Goal: Transaction & Acquisition: Purchase product/service

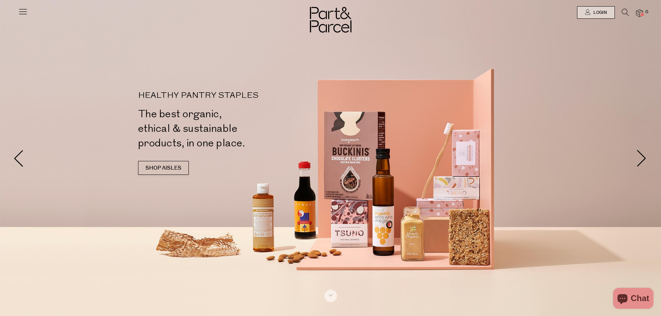
type input "[PERSON_NAME][EMAIL_ADDRESS][DOMAIN_NAME]"
click at [12, 14] on div at bounding box center [330, 12] width 661 height 25
click at [18, 14] on div at bounding box center [330, 12] width 661 height 25
click at [20, 14] on icon at bounding box center [23, 12] width 10 height 10
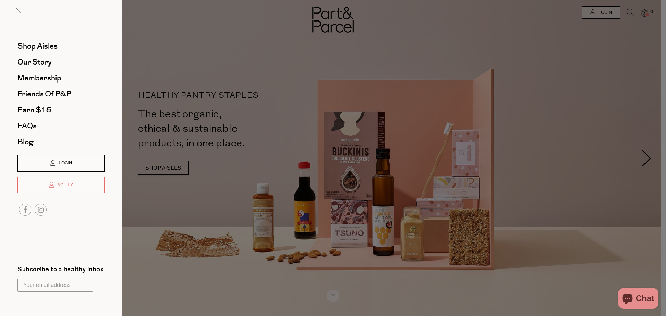
click at [67, 166] on span "Login" at bounding box center [64, 163] width 15 height 6
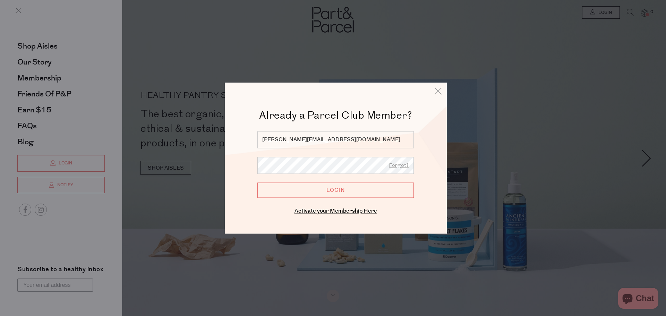
click at [319, 195] on input "Login" at bounding box center [335, 190] width 157 height 15
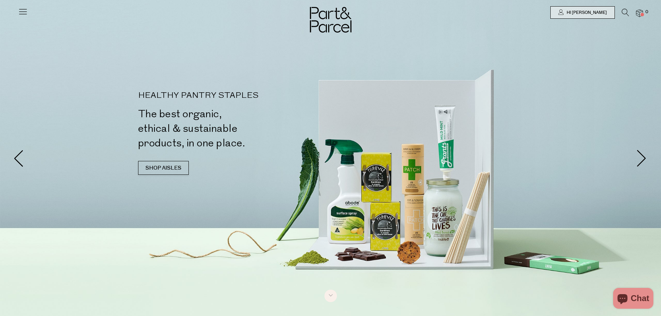
click at [22, 9] on icon at bounding box center [23, 12] width 10 height 10
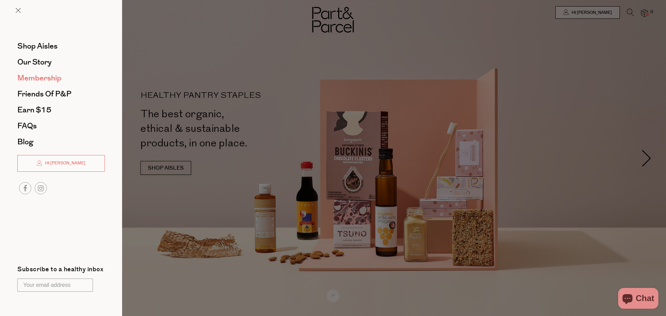
click at [54, 78] on span "Membership" at bounding box center [39, 78] width 44 height 11
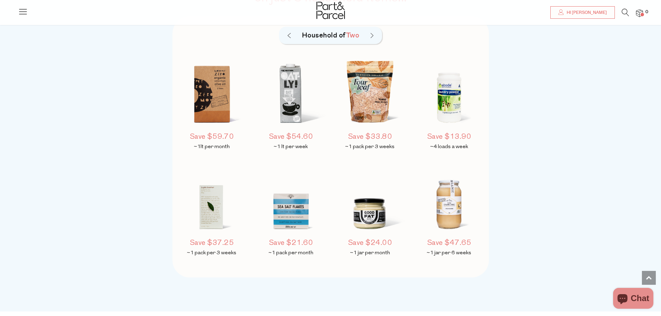
scroll to position [521, 0]
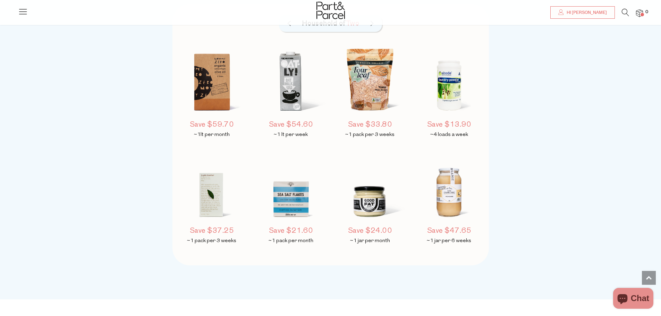
click at [286, 64] on img at bounding box center [291, 83] width 73 height 86
click at [294, 120] on h5 "Save $54.60" at bounding box center [291, 125] width 73 height 10
click at [295, 134] on p "~1 lt per week" at bounding box center [291, 135] width 73 height 7
click at [295, 128] on h5 "Save $54.60" at bounding box center [291, 125] width 73 height 10
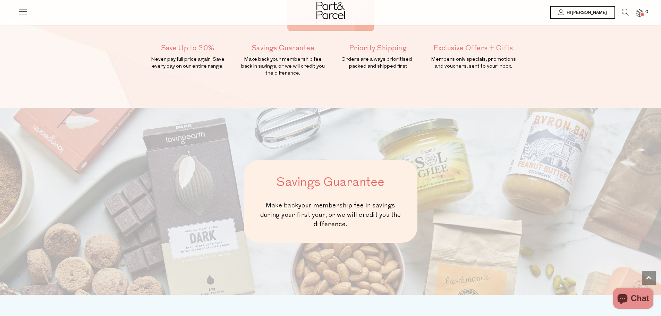
scroll to position [104, 0]
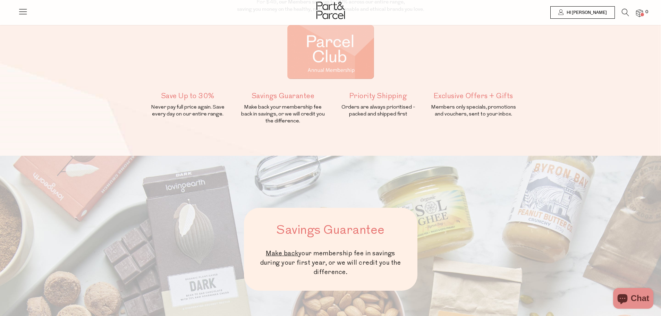
click at [594, 14] on span "Hi [PERSON_NAME]" at bounding box center [586, 13] width 42 height 6
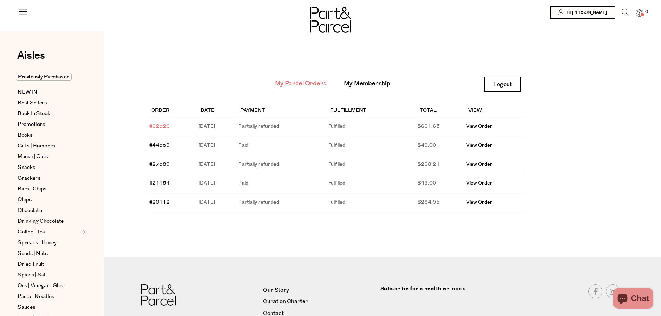
click at [164, 126] on link "#62526" at bounding box center [159, 126] width 20 height 7
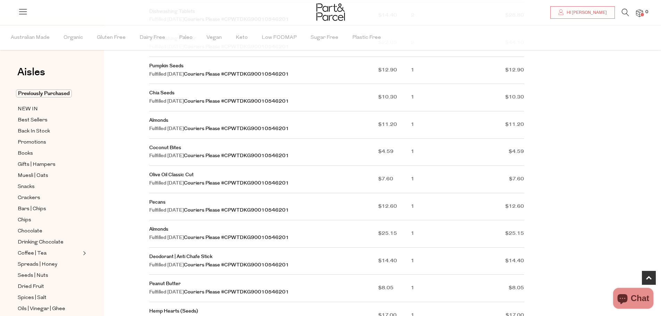
scroll to position [208, 0]
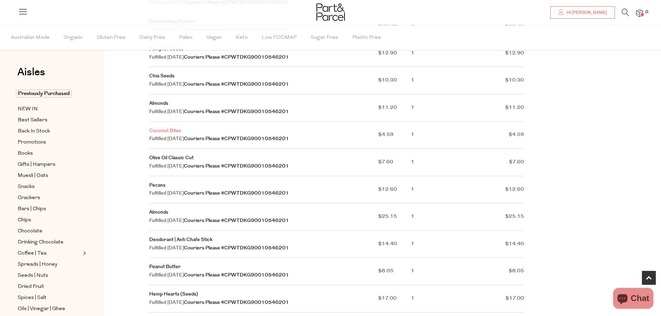
click at [163, 131] on link "Coconut Bites" at bounding box center [165, 130] width 32 height 7
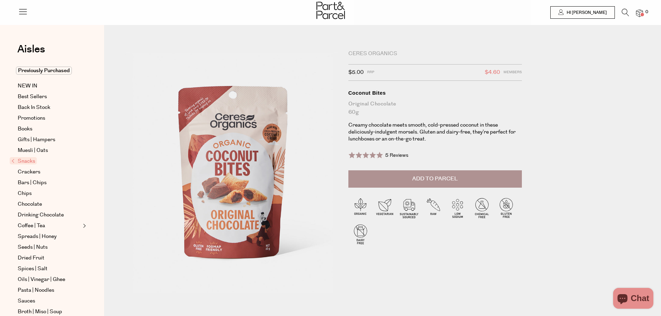
click at [414, 178] on span "Add to Parcel" at bounding box center [434, 179] width 45 height 8
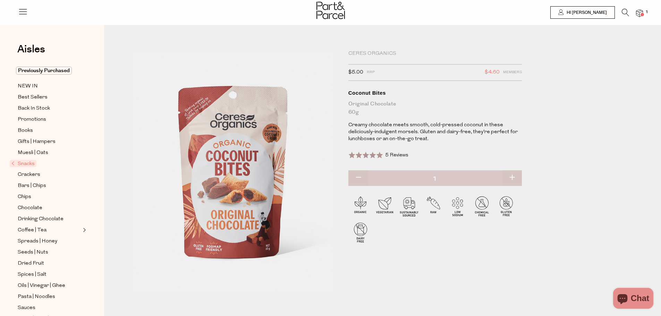
click at [515, 175] on button "button" at bounding box center [512, 177] width 20 height 15
type input "2"
click at [57, 73] on span "Previously Purchased" at bounding box center [44, 71] width 56 height 8
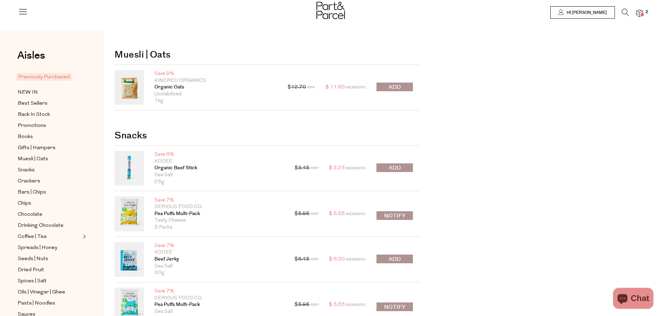
click at [403, 85] on button "submit" at bounding box center [395, 87] width 36 height 9
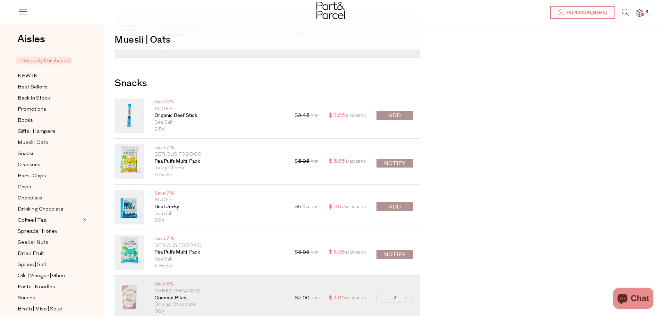
scroll to position [69, 0]
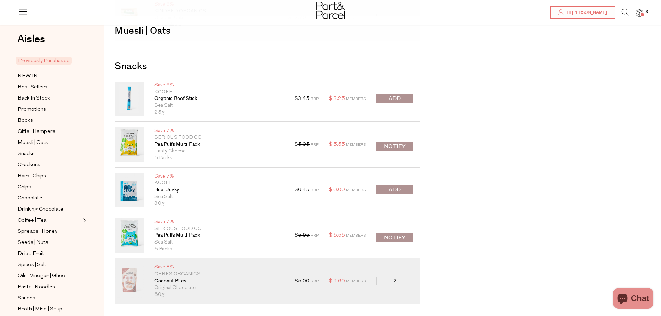
click at [401, 191] on button "submit" at bounding box center [395, 189] width 36 height 9
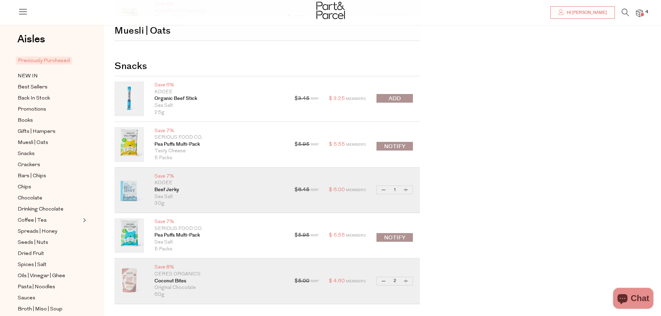
click at [395, 95] on span "submit" at bounding box center [395, 99] width 12 height 8
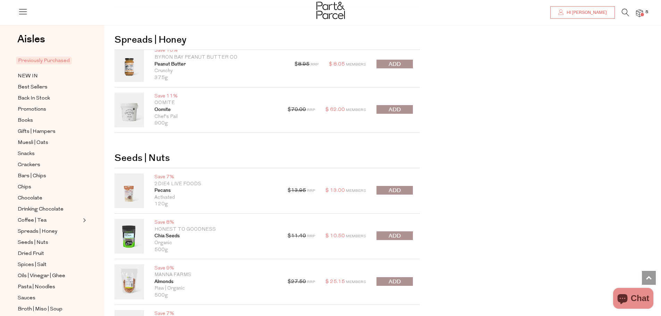
scroll to position [659, 0]
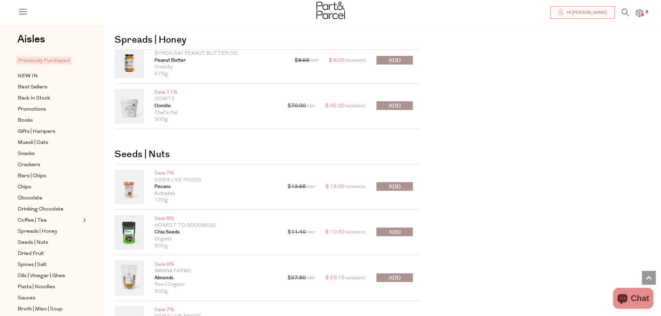
click at [386, 61] on button "submit" at bounding box center [395, 60] width 36 height 9
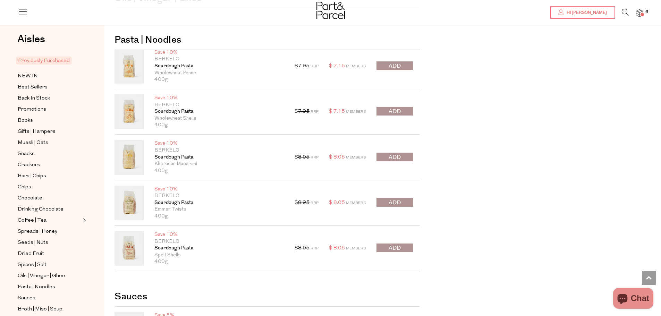
scroll to position [1180, 0]
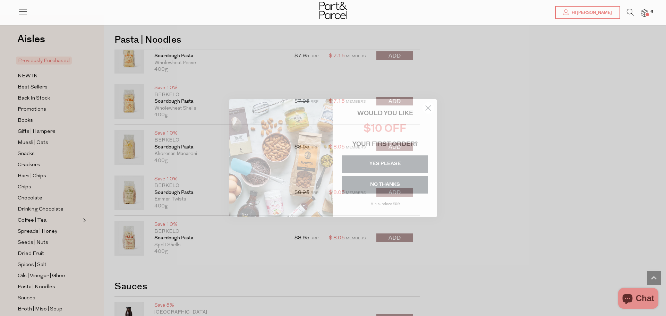
click at [429, 108] on icon "Close dialog" at bounding box center [428, 107] width 5 height 5
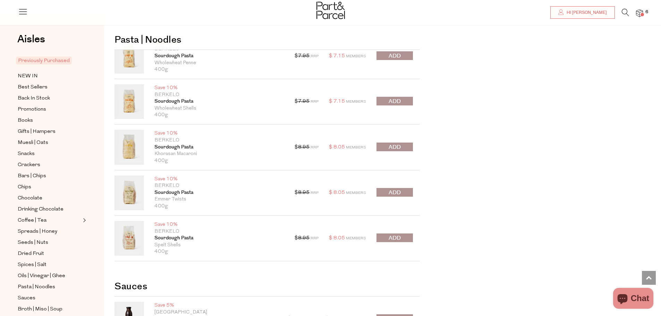
click at [390, 237] on span "submit" at bounding box center [395, 238] width 12 height 8
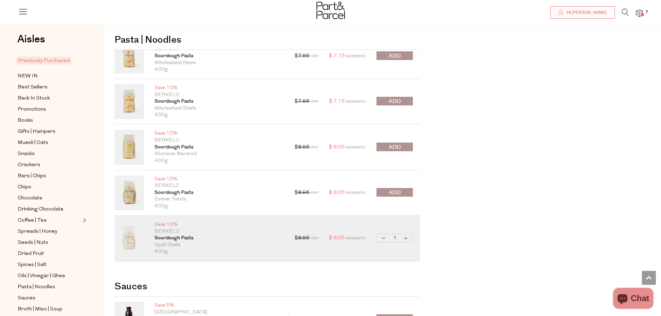
click at [392, 142] on div "$ 8.95 RRP $ 8.05 Members Decrease Sourdough Pasta 1 Increase Sourdough Pasta O…" at bounding box center [354, 147] width 118 height 35
click at [399, 147] on span "submit" at bounding box center [395, 147] width 12 height 8
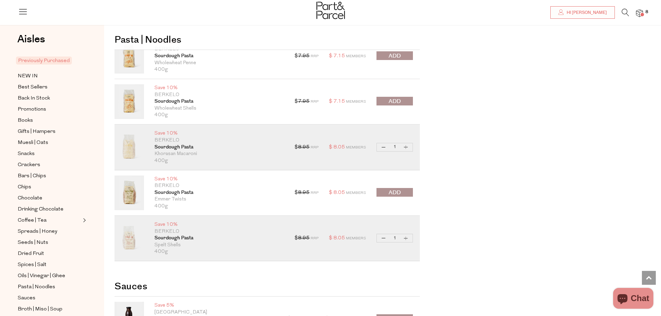
click at [399, 94] on div "$ 7.95 RRP $ 7.15 Members Decrease Sourdough Pasta 1 Increase Sourdough Pasta O…" at bounding box center [354, 101] width 118 height 35
click at [399, 102] on span "submit" at bounding box center [395, 102] width 12 height 8
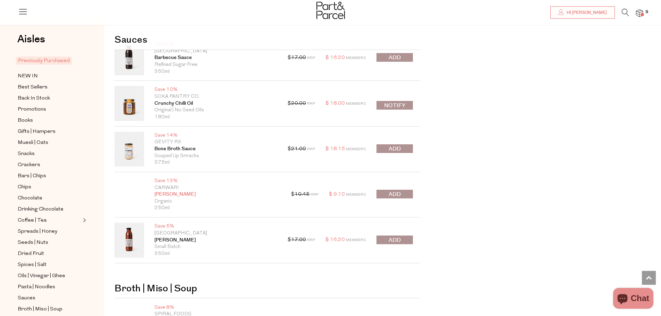
scroll to position [1457, 0]
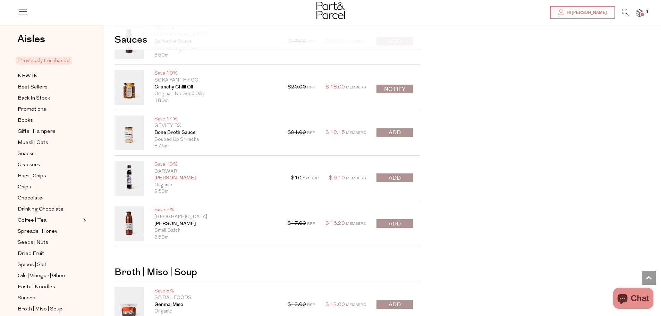
click at [165, 177] on link "Tamari" at bounding box center [217, 178] width 126 height 7
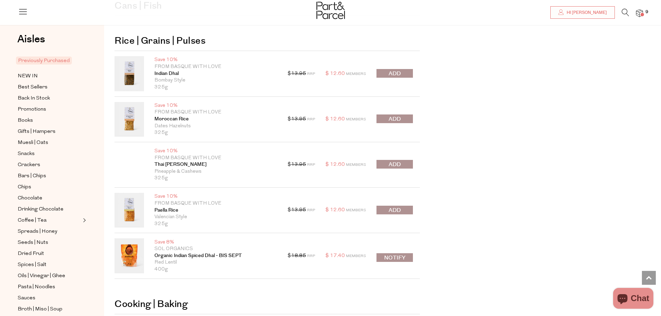
scroll to position [2079, 0]
click at [393, 209] on span "submit" at bounding box center [395, 210] width 12 height 8
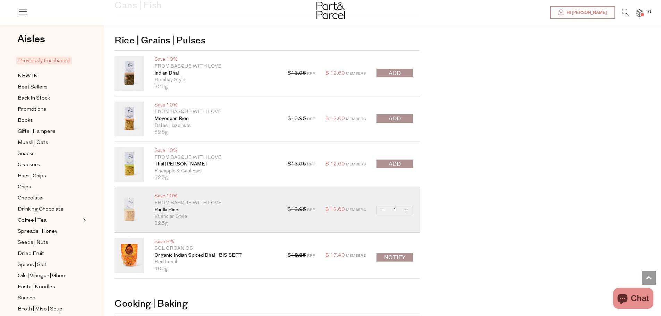
click at [406, 210] on button "Increase Paella Rice" at bounding box center [406, 210] width 8 height 8
type input "2"
click at [386, 260] on button "Notify" at bounding box center [395, 257] width 36 height 9
type input "Notify when available"
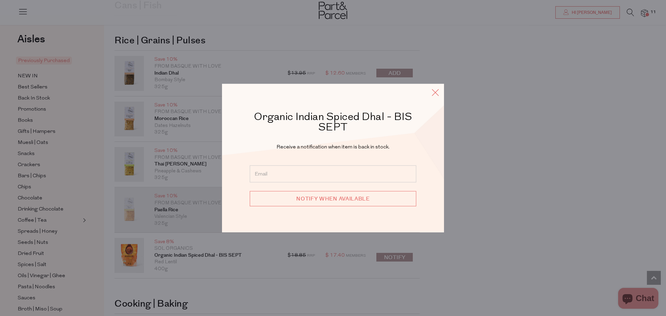
click at [440, 90] on icon at bounding box center [435, 92] width 10 height 10
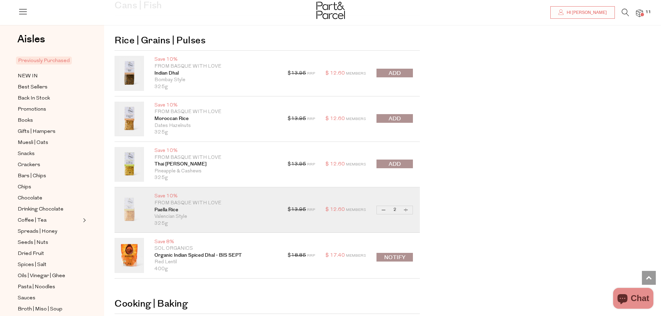
click at [396, 71] on span "submit" at bounding box center [395, 73] width 12 height 8
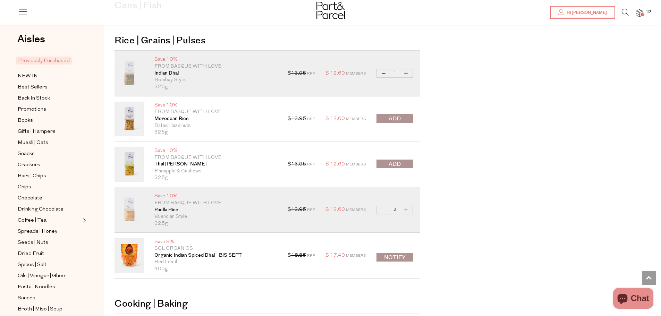
click at [407, 76] on button "Increase [GEOGRAPHIC_DATA]" at bounding box center [406, 73] width 8 height 8
type input "2"
click at [406, 214] on button "Increase Paella Rice" at bounding box center [406, 210] width 8 height 8
type input "3"
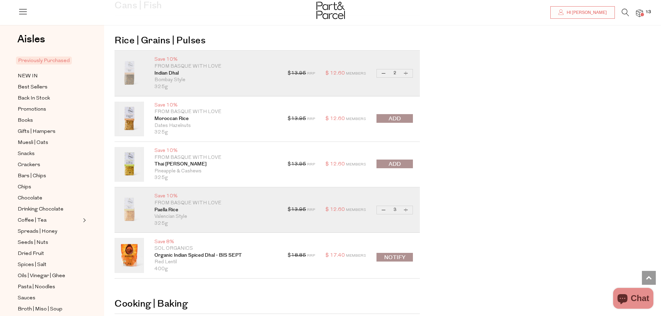
type input "3"
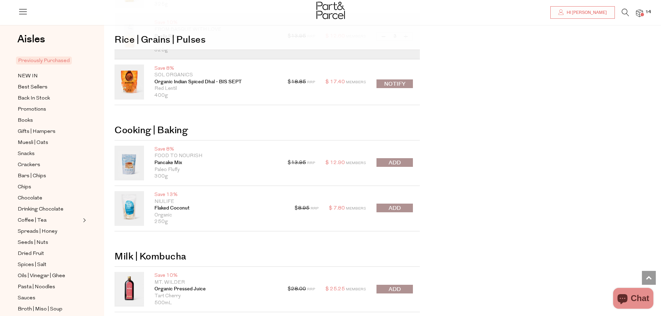
scroll to position [2287, 0]
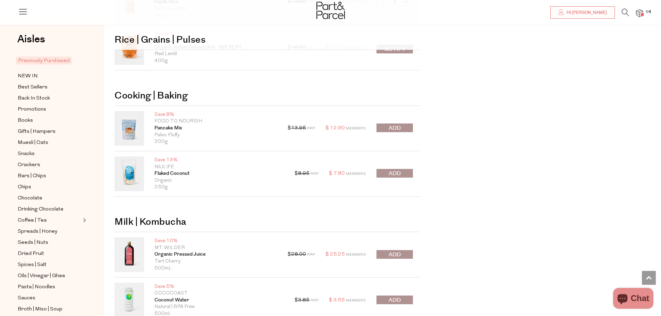
click at [398, 178] on button "submit" at bounding box center [395, 173] width 36 height 9
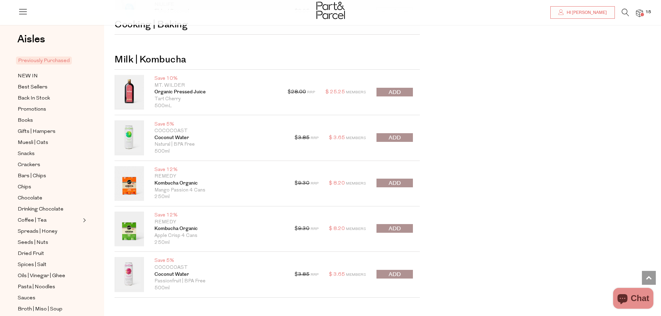
scroll to position [2460, 0]
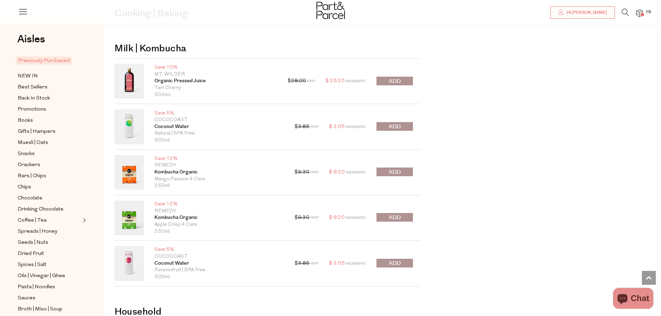
click at [401, 214] on button "submit" at bounding box center [395, 217] width 36 height 9
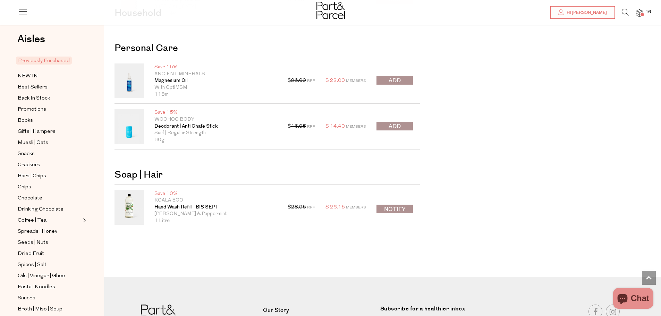
scroll to position [2877, 0]
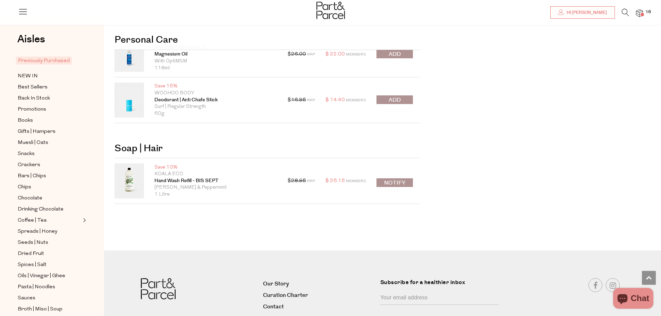
click at [400, 104] on button "submit" at bounding box center [395, 99] width 36 height 9
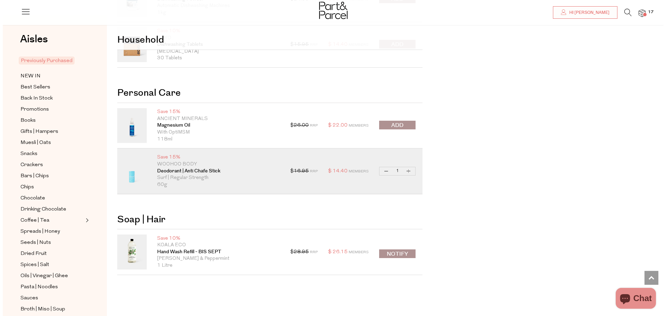
scroll to position [2738, 0]
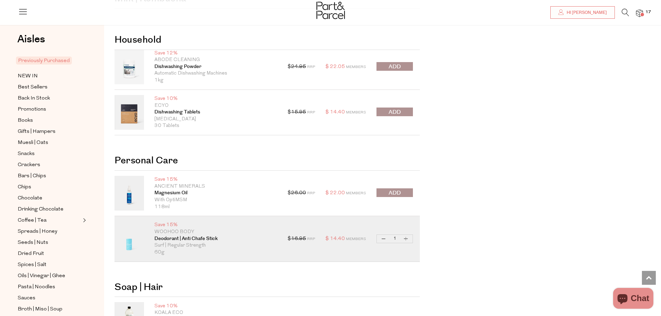
click at [623, 14] on icon at bounding box center [625, 13] width 7 height 8
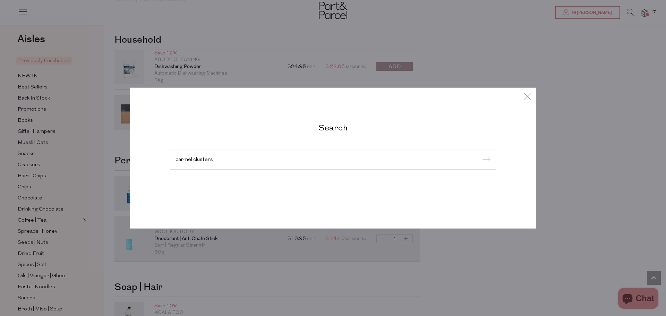
type input "carmel clusters"
click at [480, 155] on input "submit" at bounding box center [485, 160] width 10 height 10
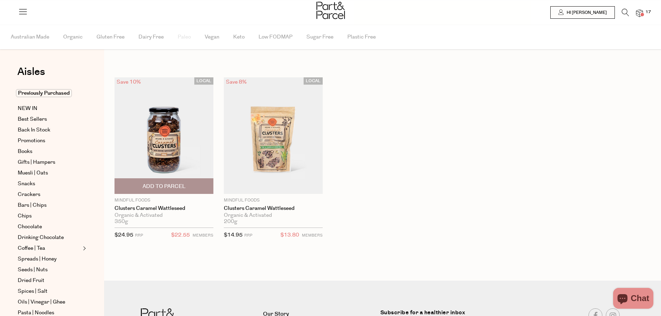
click at [165, 145] on img at bounding box center [164, 135] width 99 height 117
click at [154, 142] on img at bounding box center [164, 135] width 99 height 117
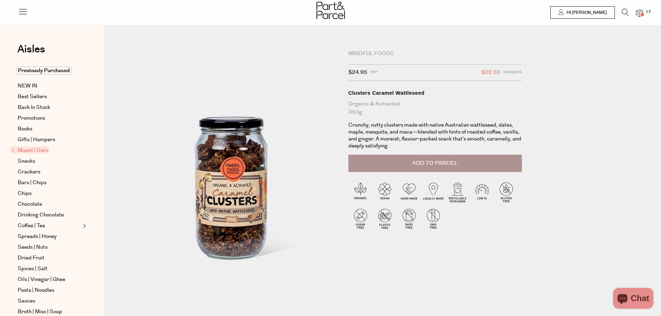
click at [403, 161] on button "Add to Parcel" at bounding box center [435, 163] width 174 height 17
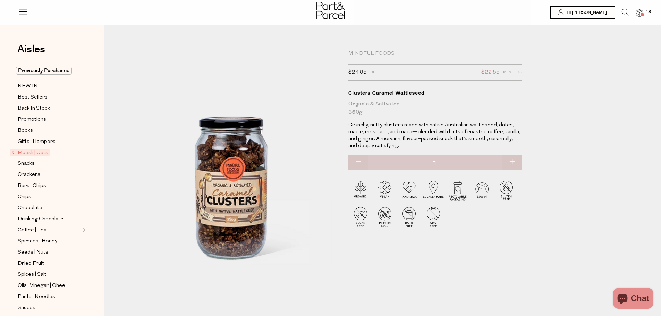
click at [512, 158] on button "button" at bounding box center [512, 162] width 20 height 15
type input "2"
click at [515, 163] on button "button" at bounding box center [512, 162] width 20 height 15
type input "3"
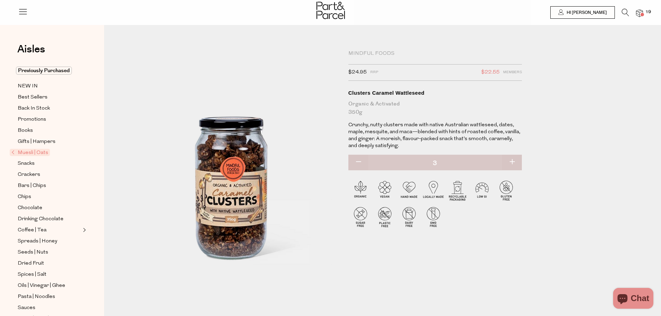
type input "3"
click at [623, 13] on icon at bounding box center [625, 13] width 7 height 8
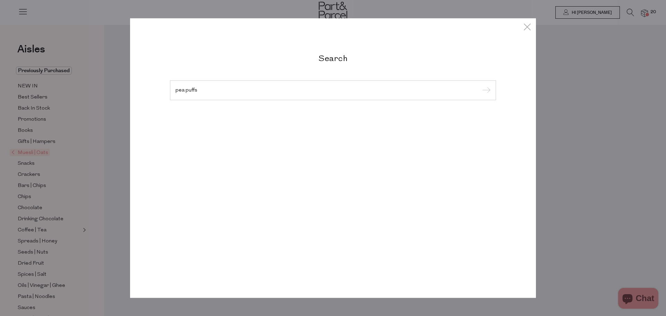
type input "pea puffs"
click at [480, 85] on input "submit" at bounding box center [485, 90] width 10 height 10
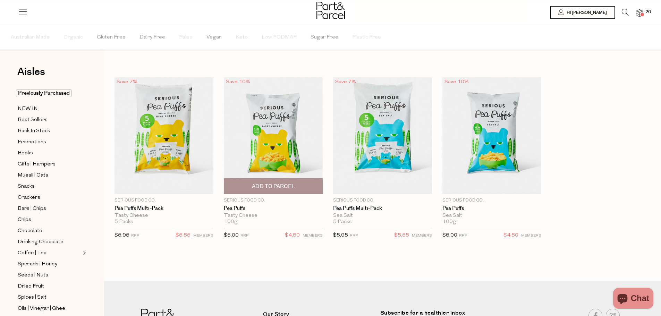
click at [289, 184] on span "Add To Parcel" at bounding box center [273, 186] width 43 height 7
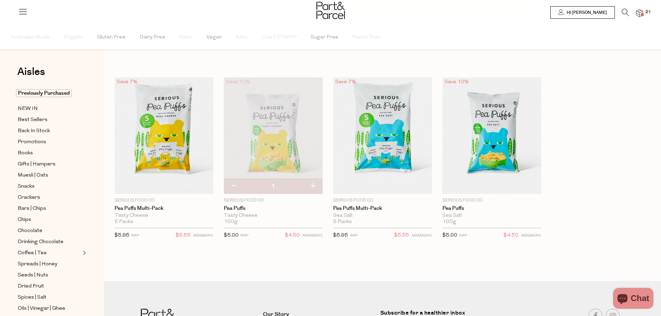
click at [625, 12] on icon at bounding box center [625, 13] width 7 height 8
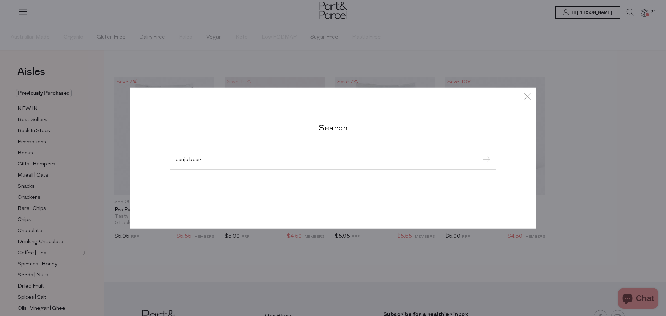
type input "banjo bear"
click at [480, 155] on input "submit" at bounding box center [485, 160] width 10 height 10
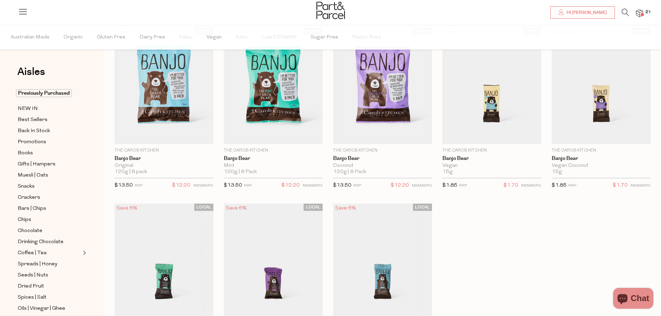
scroll to position [35, 0]
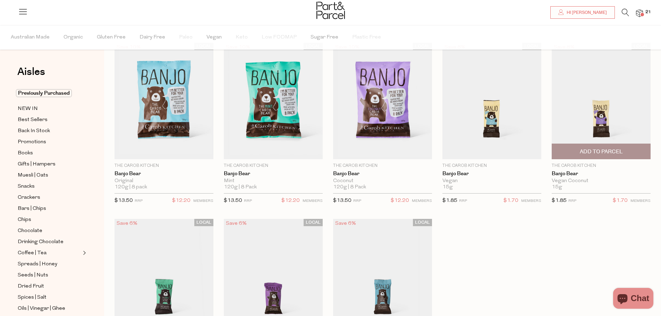
click at [596, 149] on span "Add To Parcel" at bounding box center [601, 151] width 43 height 7
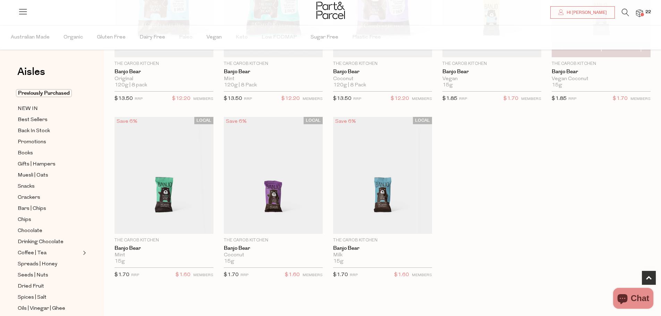
scroll to position [139, 0]
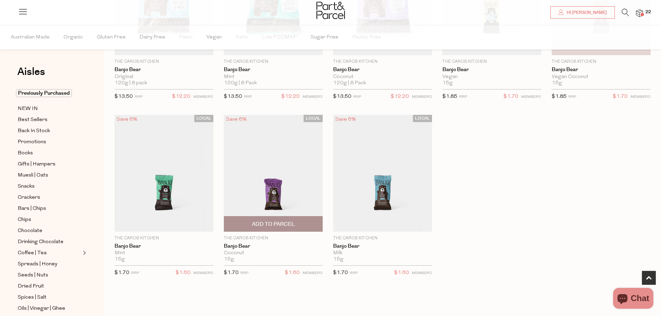
click at [263, 223] on span "Add To Parcel" at bounding box center [273, 224] width 43 height 7
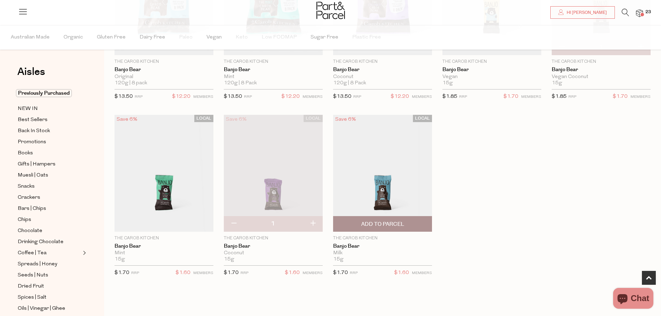
click at [392, 228] on span "Add To Parcel" at bounding box center [382, 224] width 95 height 15
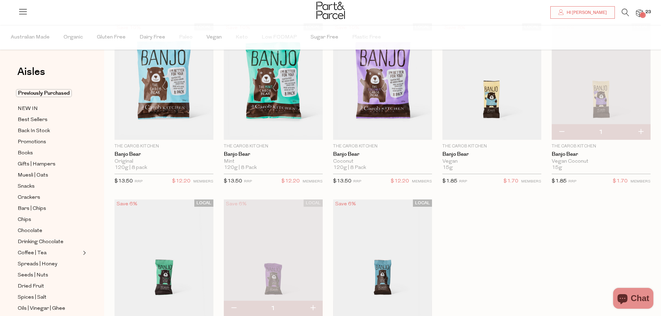
scroll to position [35, 0]
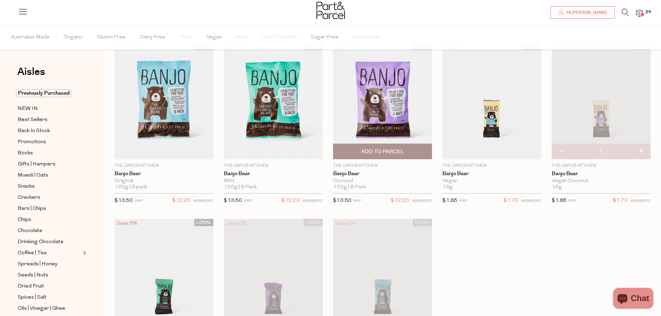
click at [396, 152] on span "Add To Parcel" at bounding box center [382, 151] width 43 height 7
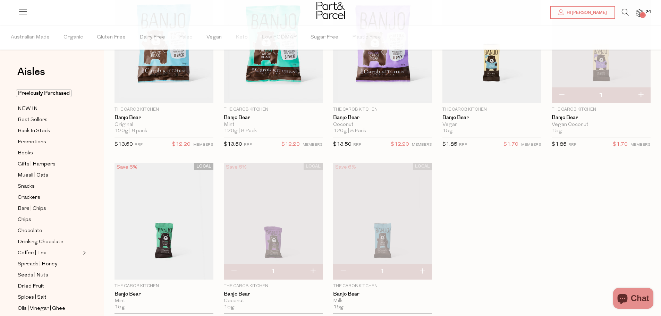
scroll to position [139, 0]
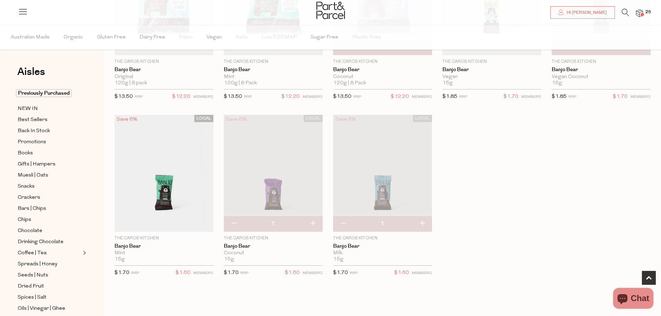
click at [231, 226] on button "button" at bounding box center [234, 223] width 20 height 15
type input "0"
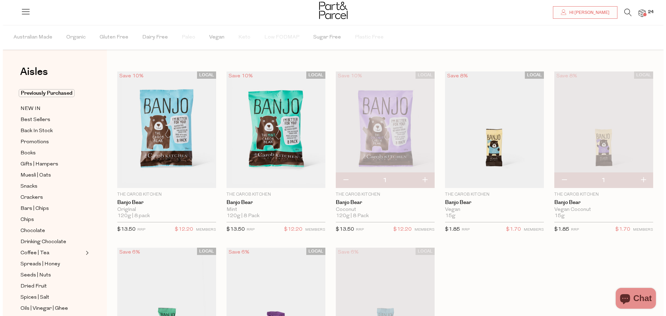
scroll to position [0, 0]
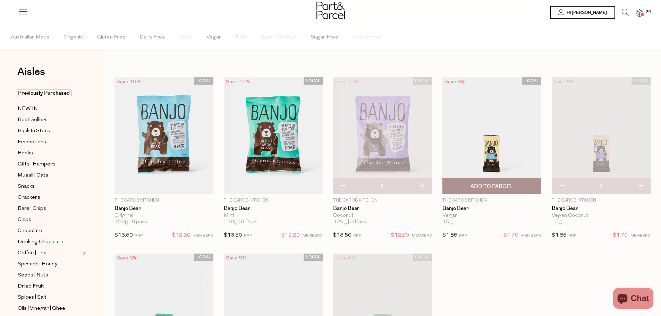
click at [527, 187] on span "Add To Parcel" at bounding box center [492, 186] width 95 height 15
click at [644, 186] on button "button" at bounding box center [641, 186] width 20 height 15
type input "2"
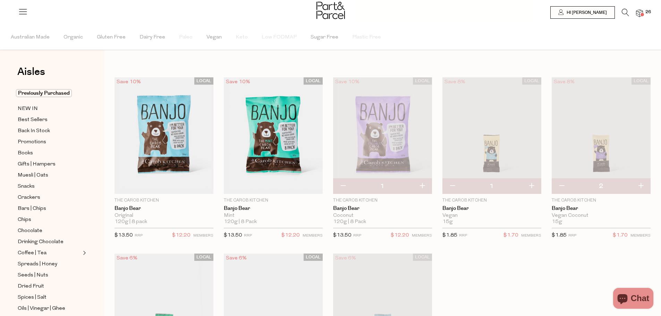
click at [534, 186] on button "button" at bounding box center [532, 186] width 20 height 15
type input "2"
click at [622, 12] on icon at bounding box center [625, 13] width 7 height 8
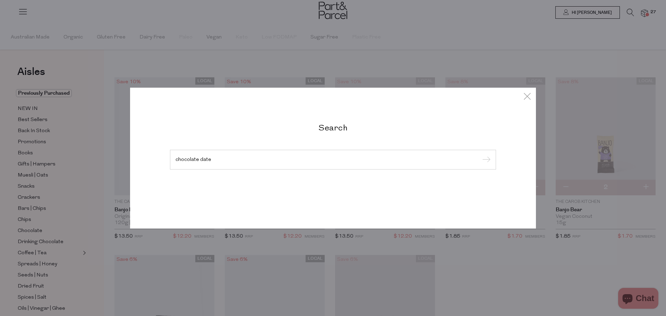
type input "chocolate date"
click at [480, 155] on input "submit" at bounding box center [485, 160] width 10 height 10
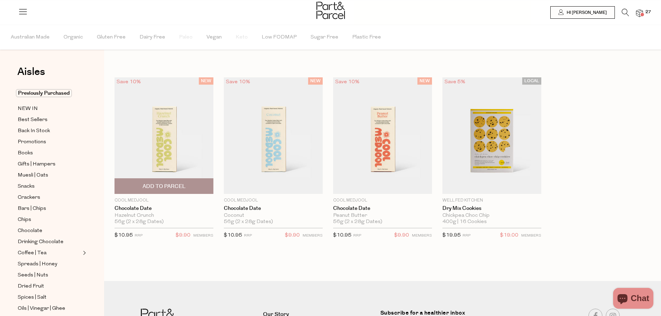
click at [152, 160] on img at bounding box center [164, 135] width 99 height 117
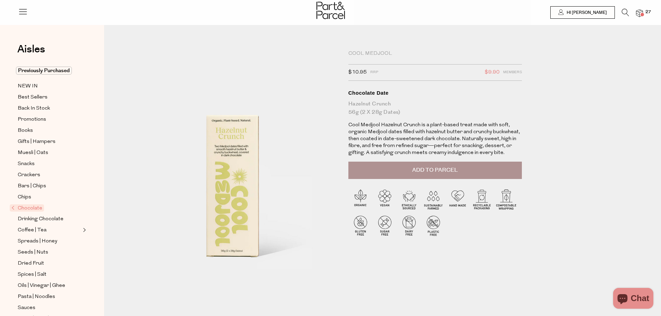
click at [403, 176] on button "Add to Parcel" at bounding box center [435, 170] width 174 height 17
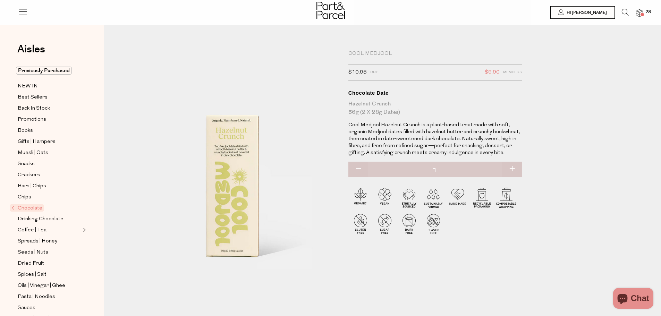
click at [515, 169] on button "button" at bounding box center [512, 169] width 20 height 15
type input "2"
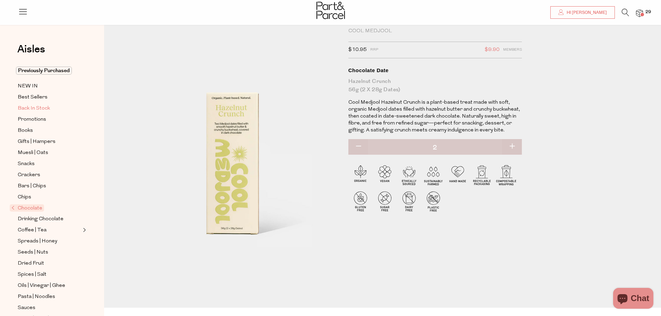
scroll to position [35, 0]
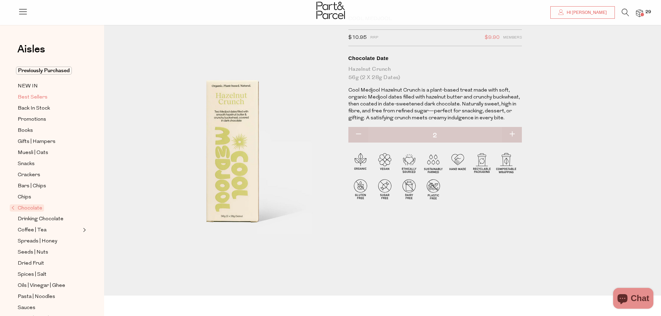
click at [28, 95] on span "Best Sellers" at bounding box center [33, 97] width 30 height 8
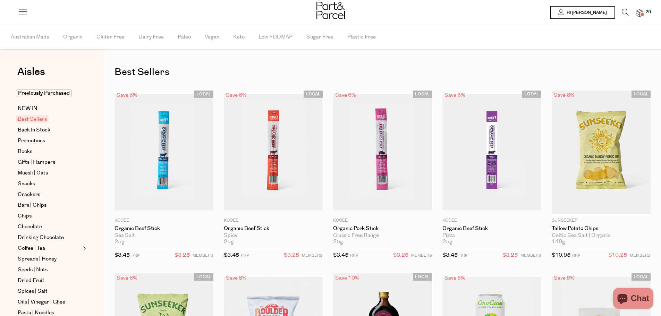
type input "2"
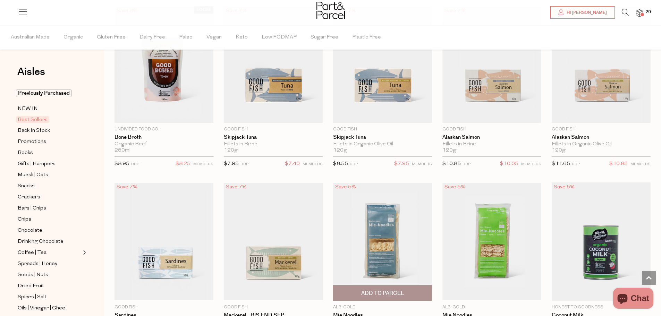
scroll to position [555, 0]
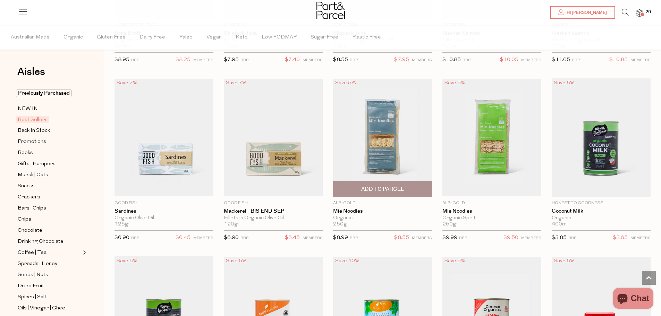
click at [394, 189] on span "Add To Parcel" at bounding box center [382, 189] width 43 height 7
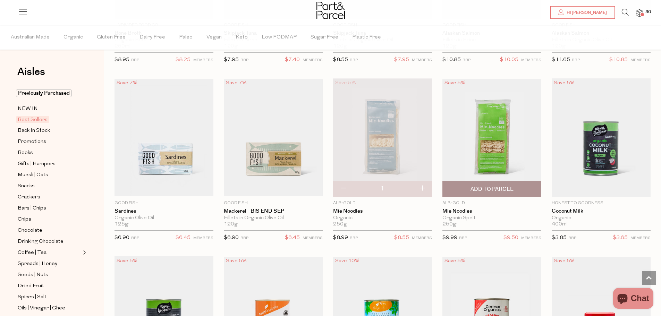
click at [506, 186] on span "Add To Parcel" at bounding box center [492, 189] width 43 height 7
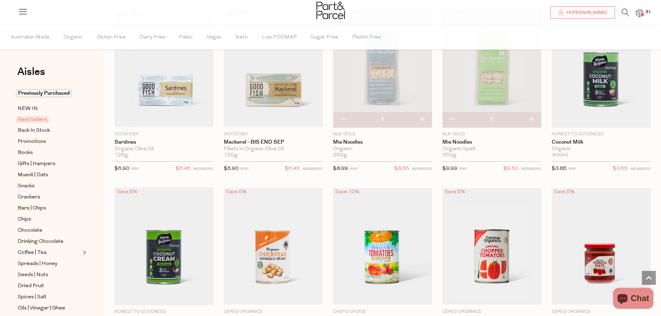
scroll to position [625, 0]
click at [486, 81] on img at bounding box center [491, 68] width 99 height 117
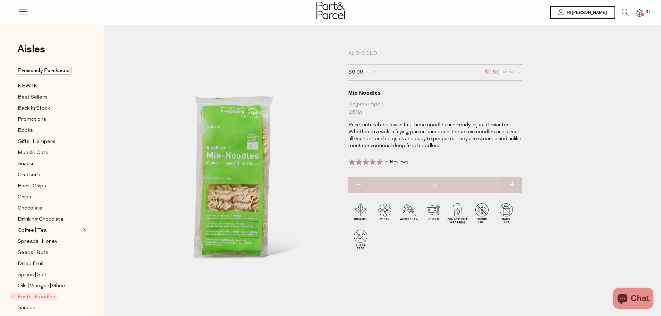
click at [508, 181] on button "button" at bounding box center [512, 184] width 20 height 15
type input "2"
click at [515, 187] on button "button" at bounding box center [512, 184] width 20 height 15
type input "3"
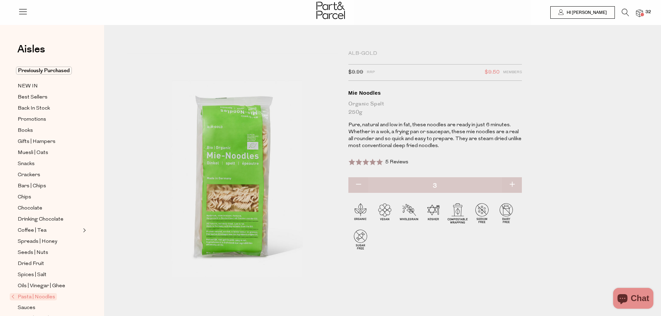
type input "3"
click at [32, 100] on span "Best Sellers" at bounding box center [33, 97] width 30 height 8
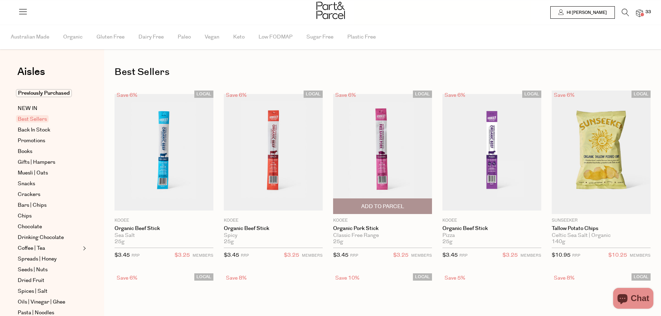
type input "3"
type input "2"
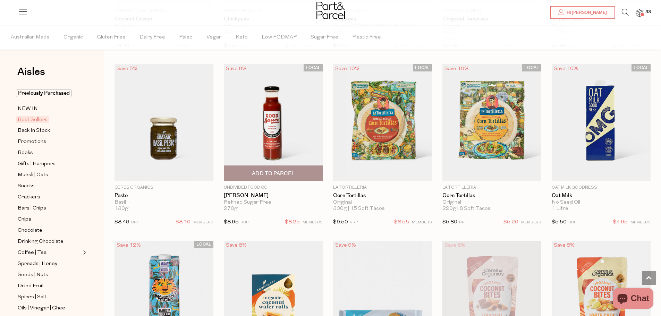
scroll to position [937, 0]
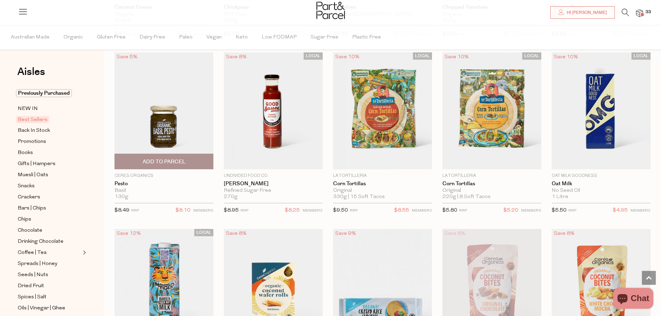
click at [195, 128] on img at bounding box center [164, 110] width 99 height 117
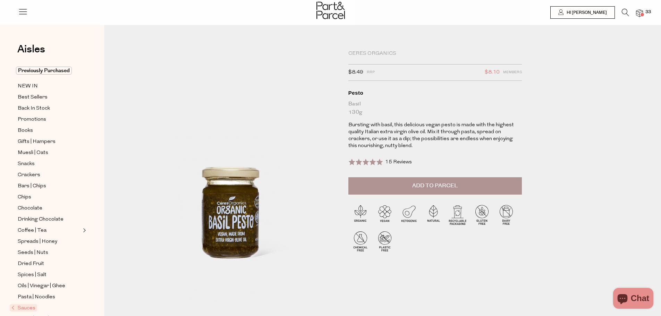
click at [400, 188] on button "Add to Parcel" at bounding box center [435, 185] width 174 height 17
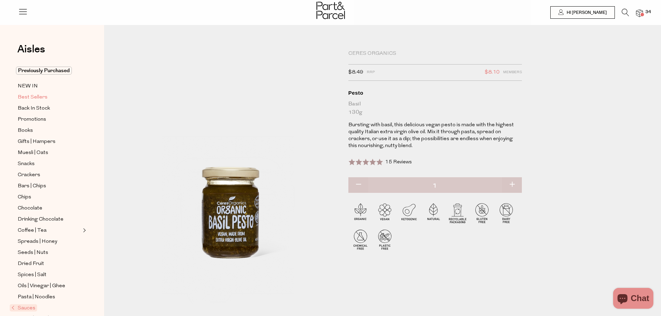
click at [37, 95] on span "Best Sellers" at bounding box center [33, 97] width 30 height 8
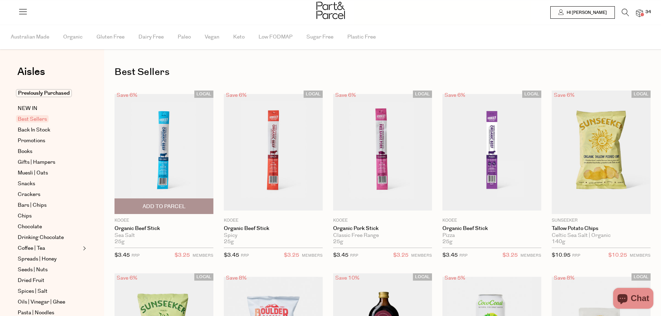
type input "3"
type input "2"
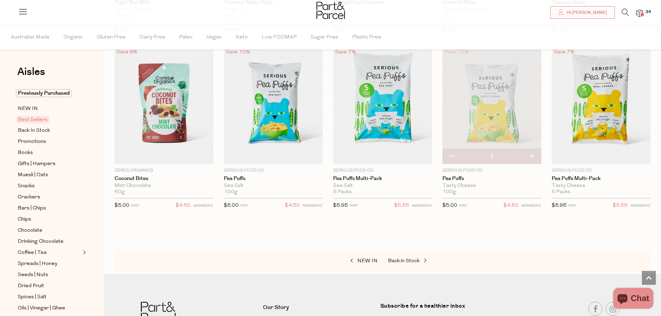
scroll to position [1353, 0]
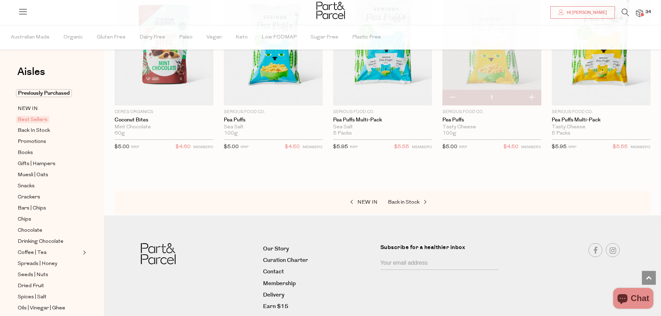
click at [624, 12] on icon at bounding box center [625, 13] width 7 height 8
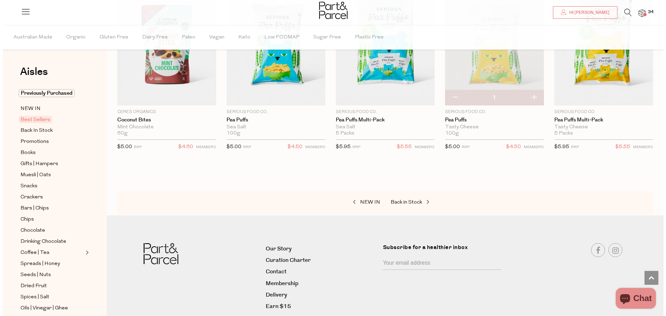
scroll to position [1362, 0]
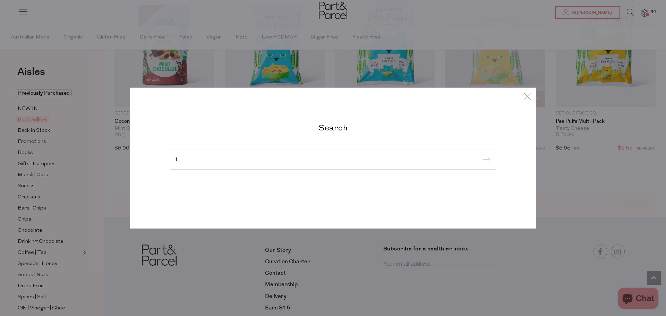
type input "t"
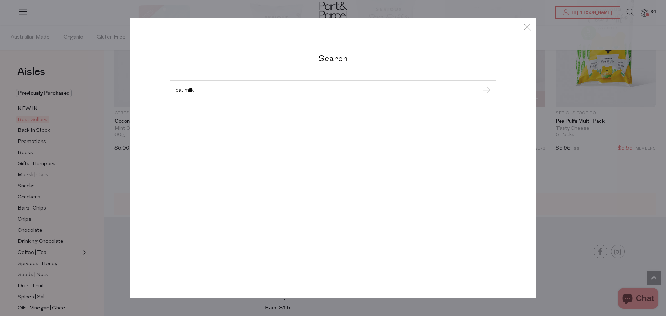
type input "oat milk"
click at [480, 85] on input "submit" at bounding box center [485, 90] width 10 height 10
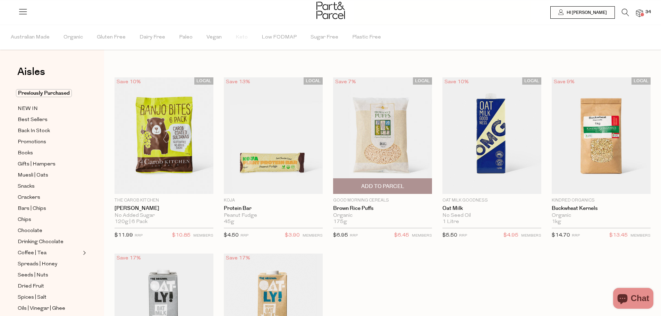
click at [382, 190] on span "Add To Parcel" at bounding box center [382, 186] width 43 height 7
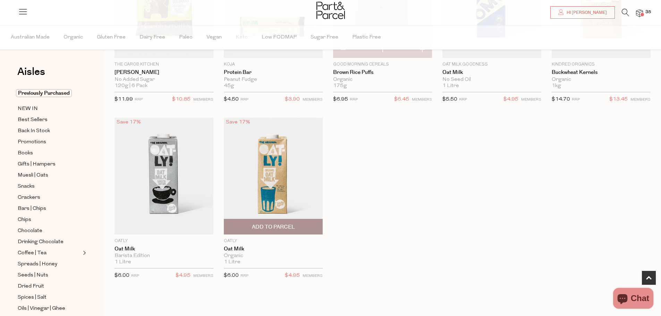
scroll to position [174, 0]
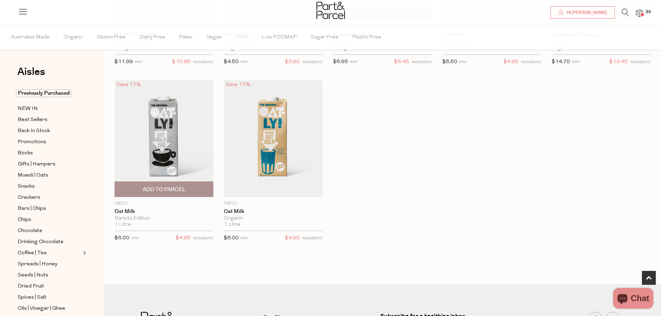
click at [179, 185] on span "Add To Parcel" at bounding box center [164, 189] width 95 height 15
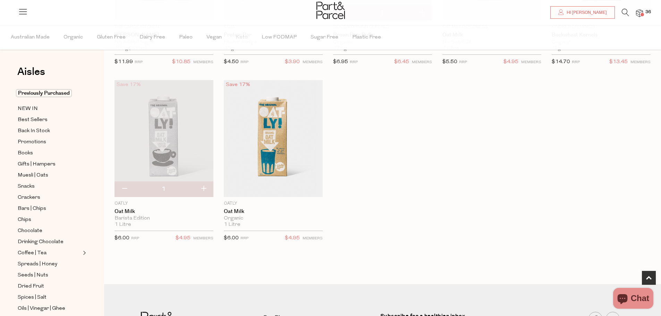
click at [205, 186] on button "button" at bounding box center [204, 188] width 20 height 15
type input "2"
click at [201, 189] on button "button" at bounding box center [204, 188] width 20 height 15
type input "3"
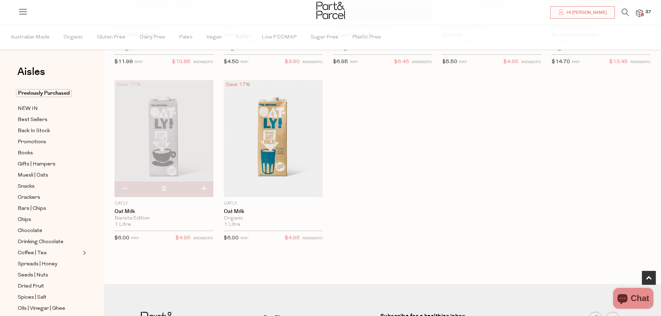
type input "3"
click at [205, 191] on button "button" at bounding box center [204, 188] width 20 height 15
type input "4"
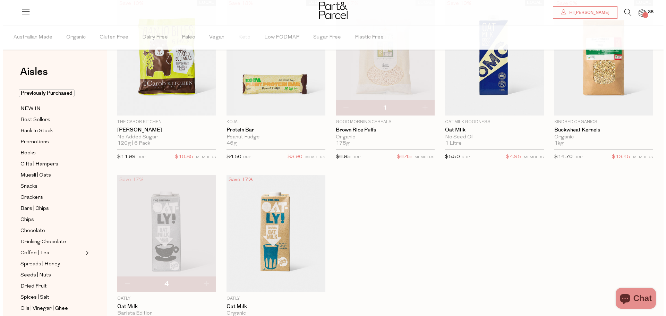
scroll to position [25, 0]
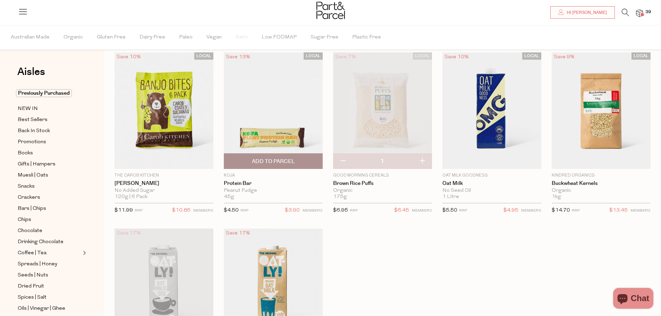
click at [301, 162] on span "Add To Parcel" at bounding box center [273, 161] width 95 height 15
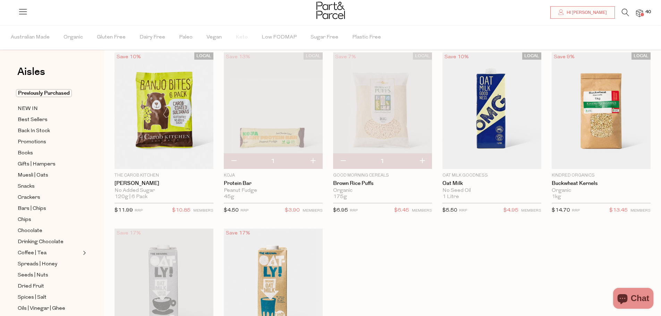
click at [625, 13] on icon at bounding box center [625, 13] width 7 height 8
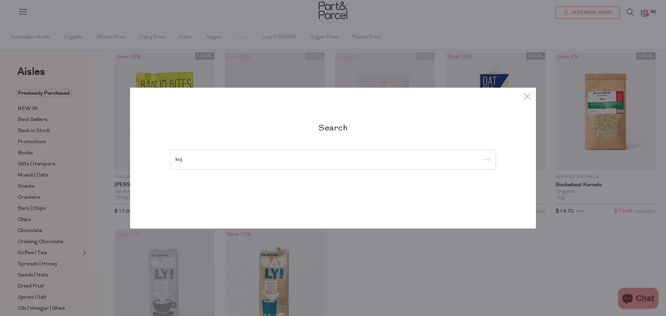
type input "koj"
click at [480, 155] on input "submit" at bounding box center [485, 160] width 10 height 10
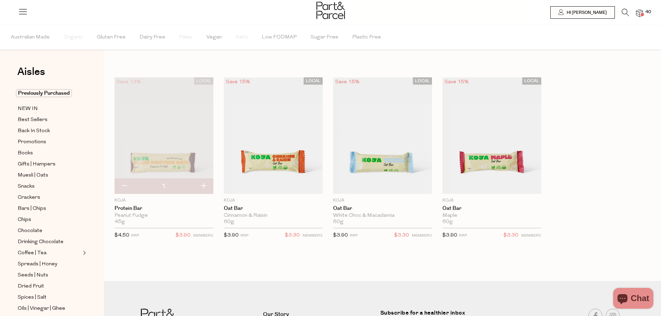
click at [122, 189] on button "button" at bounding box center [125, 186] width 20 height 15
type input "0"
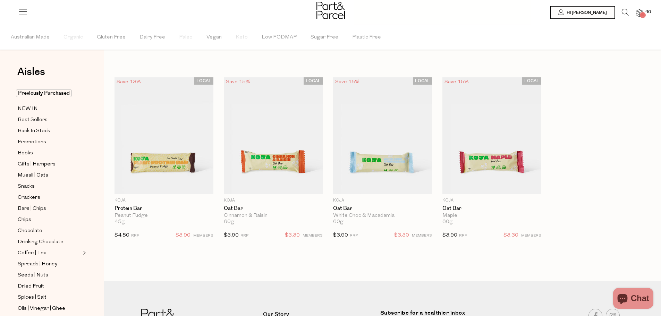
click at [646, 11] on span "40" at bounding box center [648, 12] width 9 height 6
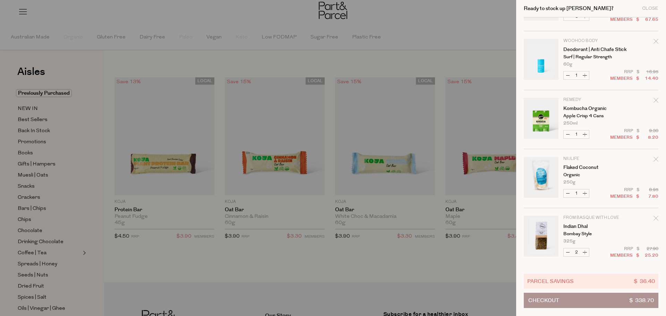
scroll to position [729, 0]
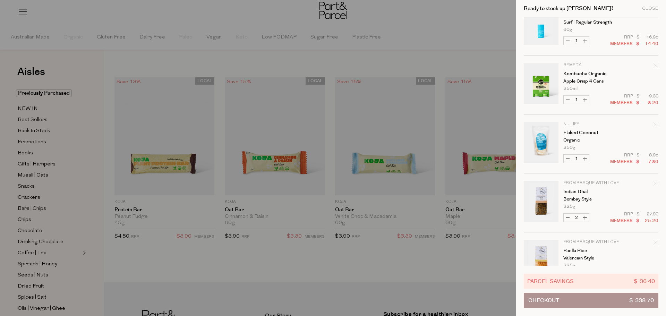
click at [586, 160] on button "Increase Flaked Coconut" at bounding box center [585, 159] width 8 height 8
type input "2"
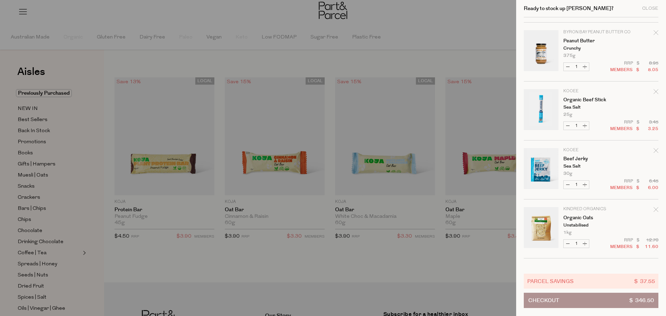
scroll to position [1180, 0]
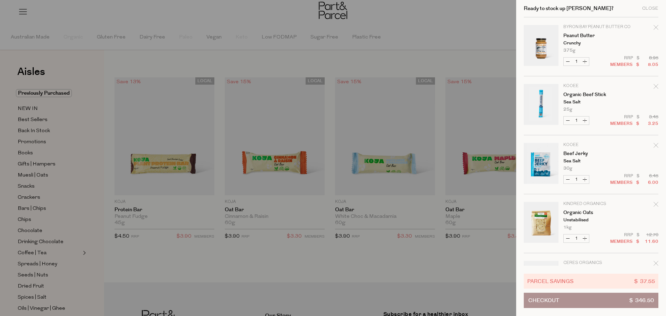
click at [586, 120] on button "Increase Organic Beef Stick" at bounding box center [585, 121] width 8 height 8
type input "2"
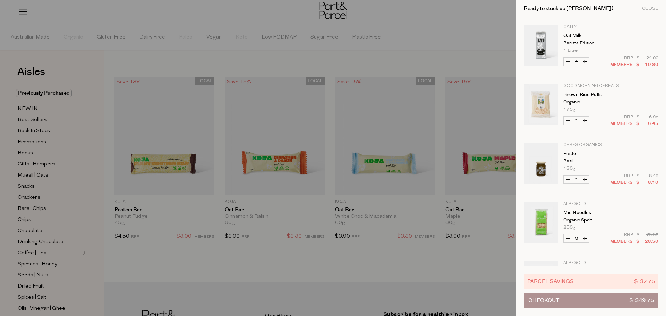
click at [585, 120] on button "Increase Brown Rice Puffs" at bounding box center [585, 121] width 8 height 8
type input "2"
click at [567, 120] on button "Decrease Brown Rice Puffs" at bounding box center [568, 121] width 8 height 8
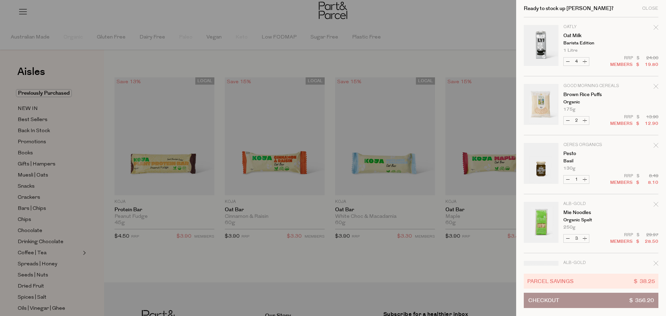
type input "1"
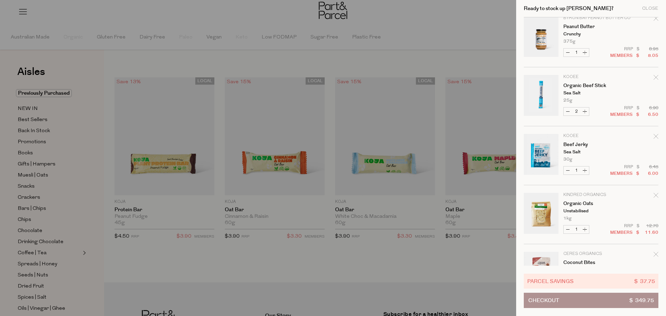
scroll to position [1215, 0]
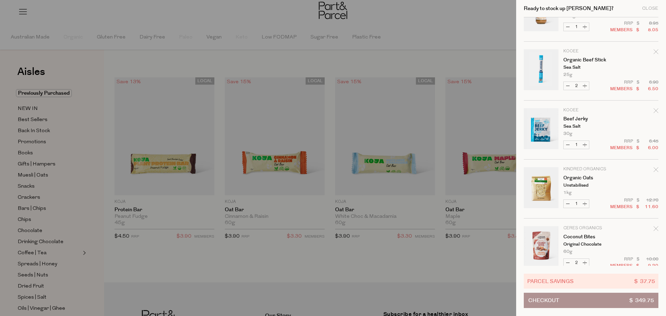
click at [587, 86] on button "Increase Organic Beef Stick" at bounding box center [585, 86] width 8 height 8
type input "3"
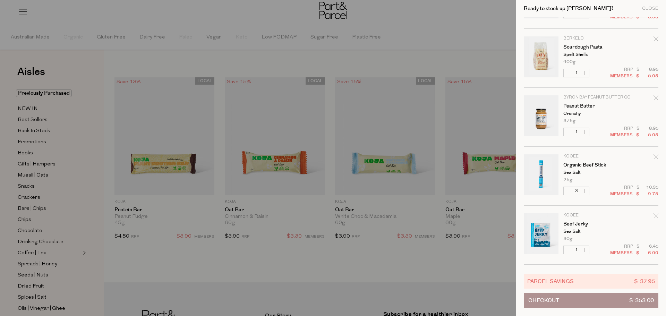
scroll to position [1180, 0]
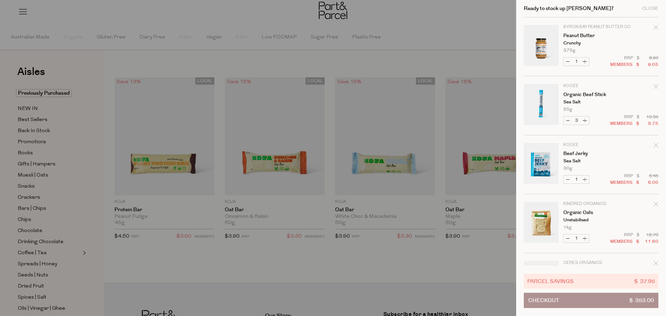
click at [587, 121] on button "Increase Organic Beef Stick" at bounding box center [585, 121] width 8 height 8
type input "4"
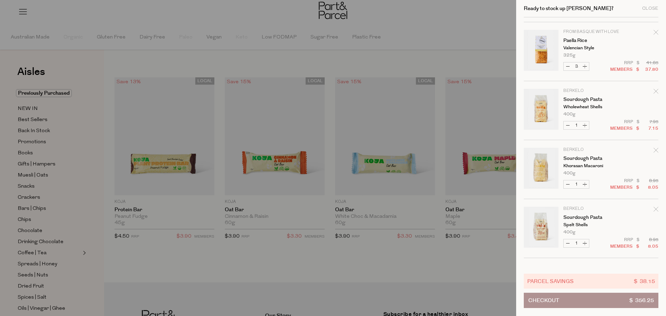
scroll to position [1110, 0]
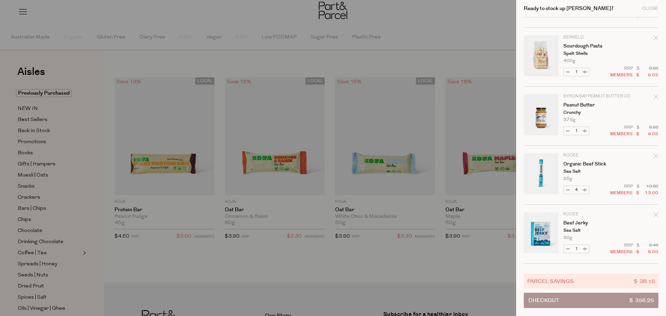
click at [585, 192] on button "Increase Organic Beef Stick" at bounding box center [585, 190] width 8 height 8
type input "5"
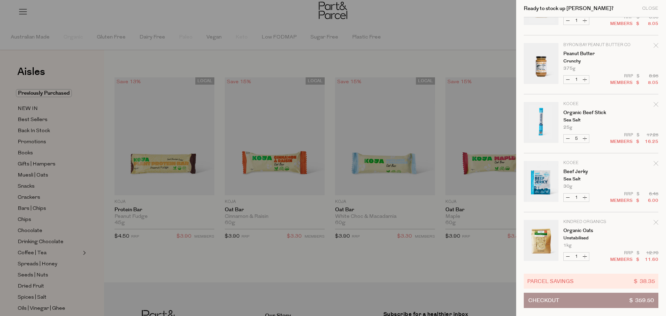
scroll to position [1215, 0]
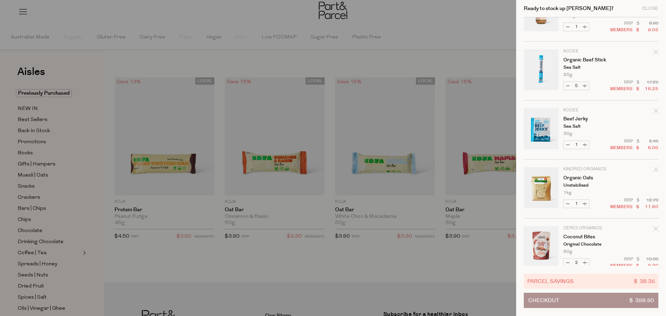
click at [586, 85] on button "Increase Organic Beef Stick" at bounding box center [585, 86] width 8 height 8
type input "6"
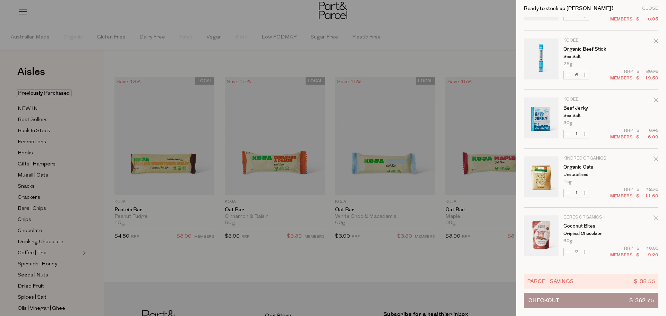
scroll to position [1226, 0]
click at [576, 299] on button "Checkout $ 362.75" at bounding box center [591, 300] width 135 height 15
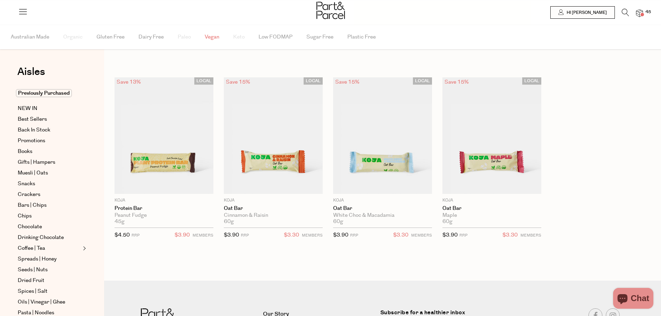
click at [210, 37] on span "Vegan" at bounding box center [212, 37] width 15 height 24
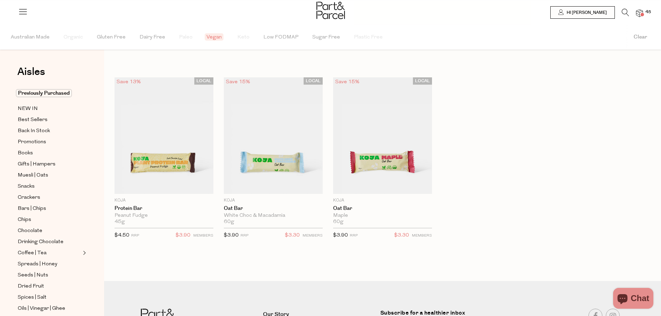
click at [207, 40] on span "Vegan" at bounding box center [214, 36] width 19 height 7
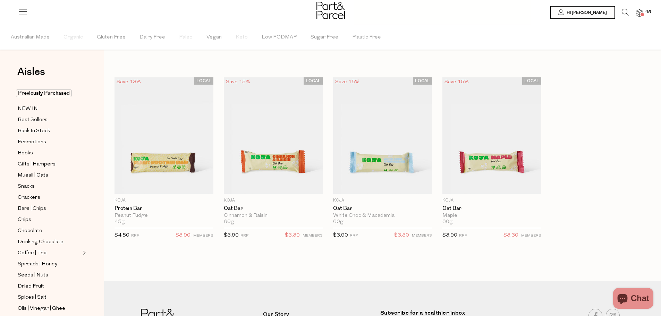
click at [218, 39] on li "Vegan" at bounding box center [220, 37] width 29 height 25
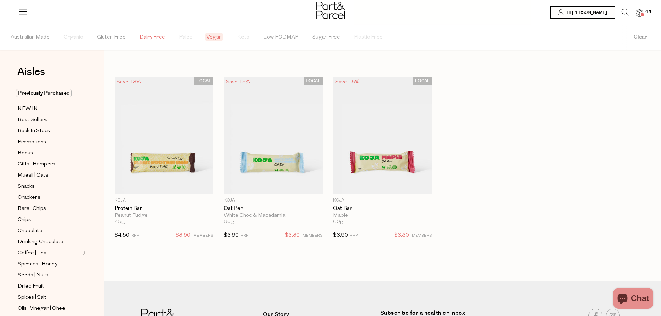
click at [155, 39] on span "Dairy Free" at bounding box center [152, 37] width 26 height 24
click at [29, 107] on span "NEW IN" at bounding box center [28, 109] width 20 height 8
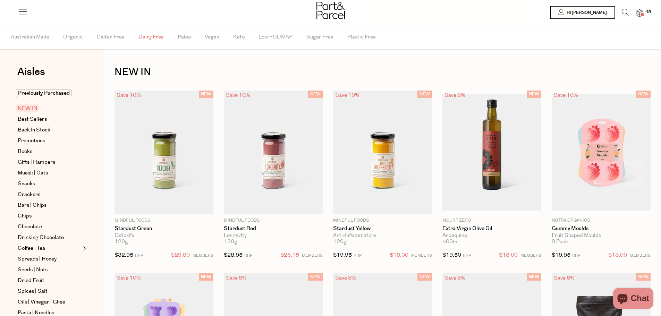
click at [154, 38] on span "Dairy Free" at bounding box center [150, 37] width 25 height 24
type input "2"
click at [37, 73] on span "Aisles" at bounding box center [31, 71] width 28 height 15
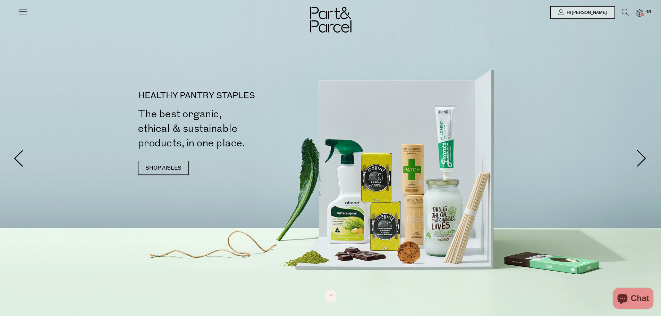
type input "2"
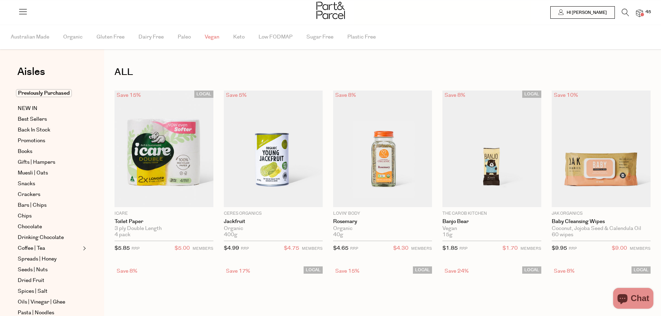
type input "2"
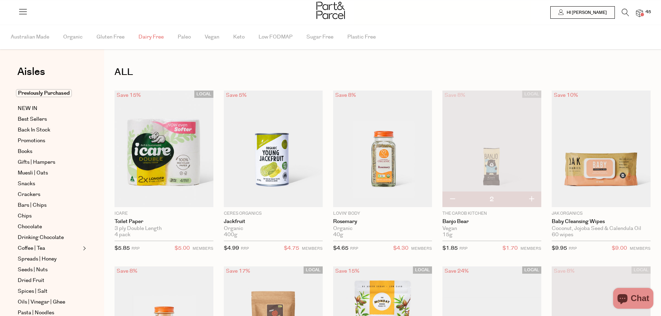
click at [154, 37] on span "Dairy Free" at bounding box center [150, 37] width 25 height 24
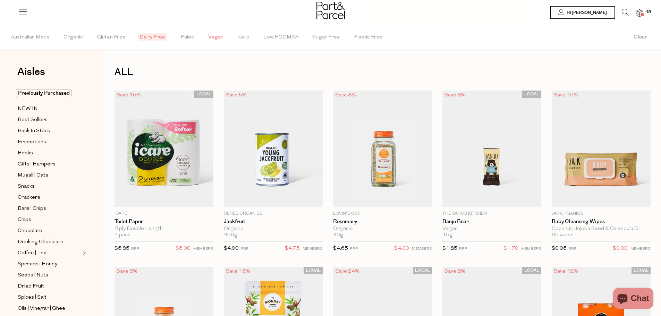
type input "2"
click at [208, 37] on span "Vegan" at bounding box center [215, 37] width 15 height 24
type input "2"
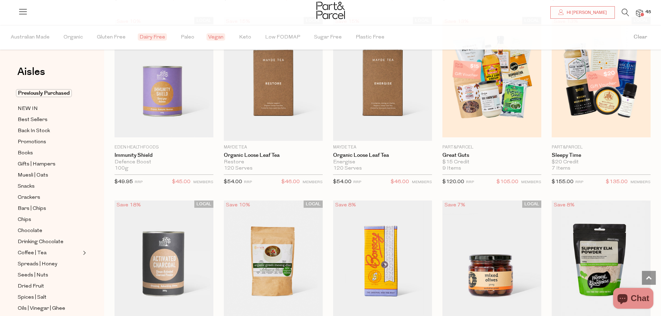
scroll to position [1492, 0]
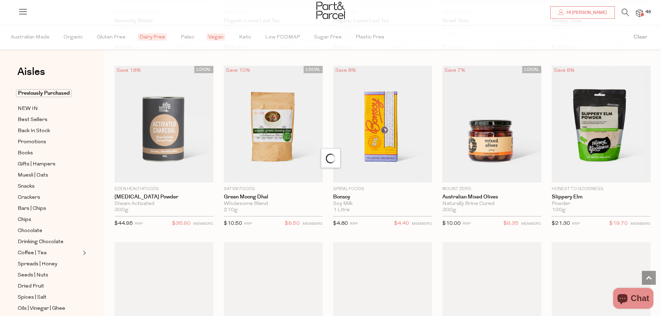
scroll to position [1631, 0]
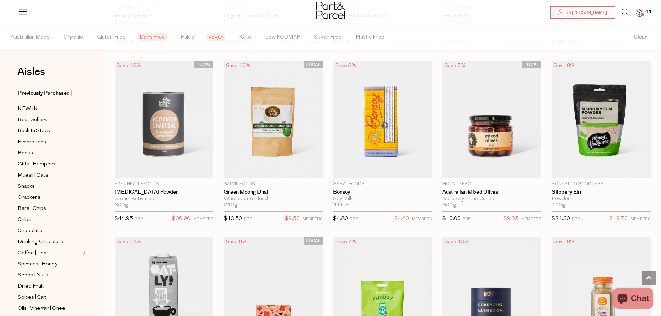
type input "4"
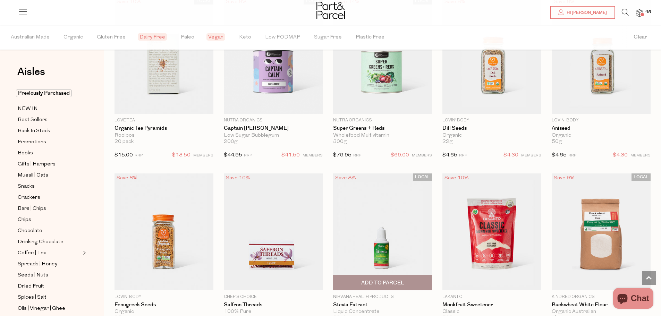
scroll to position [2013, 0]
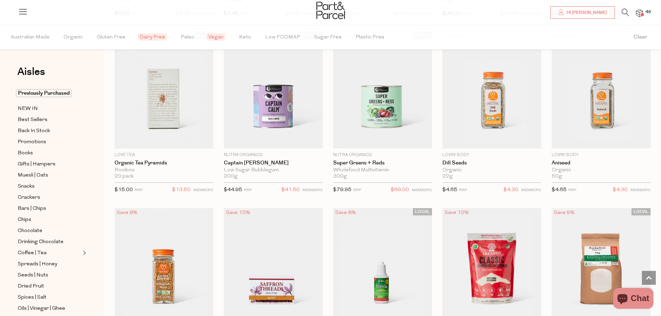
click at [622, 12] on icon at bounding box center [625, 13] width 7 height 8
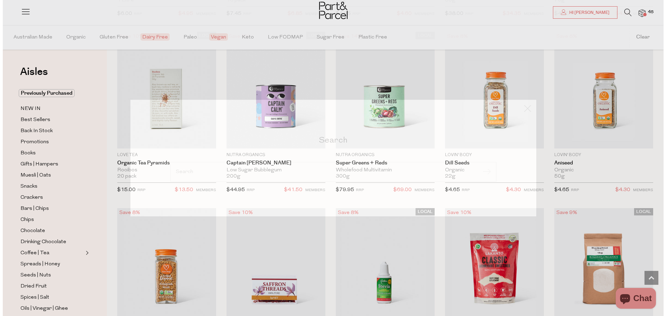
scroll to position [2026, 0]
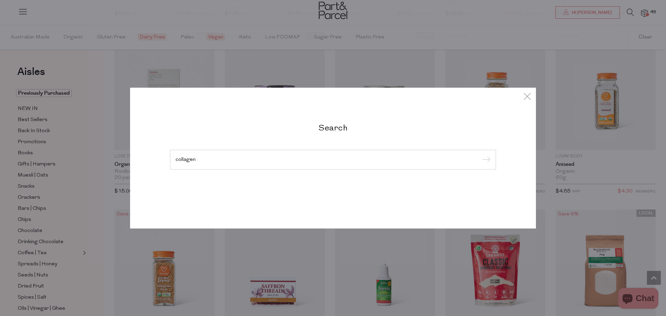
type input "collagen"
click at [480, 155] on input "submit" at bounding box center [485, 160] width 10 height 10
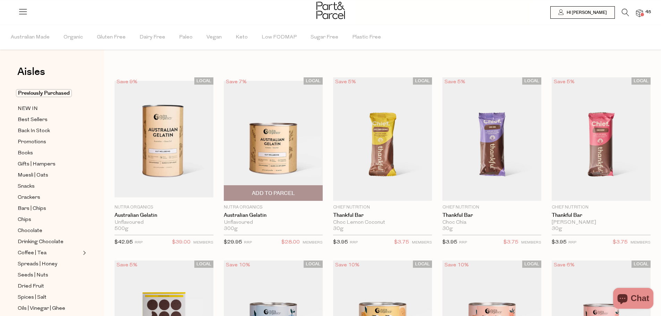
click at [279, 195] on span "Add To Parcel" at bounding box center [273, 193] width 43 height 7
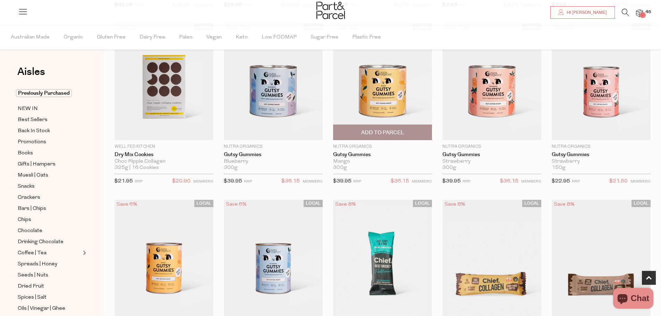
scroll to position [243, 0]
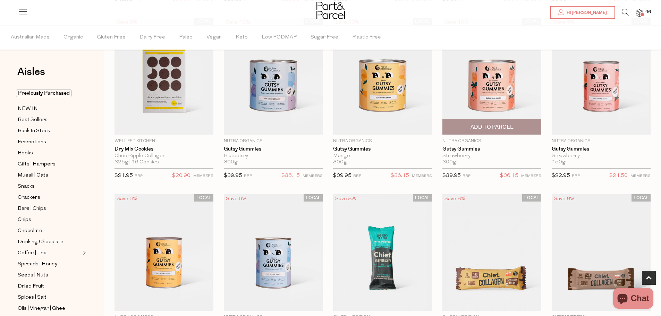
click at [509, 128] on span "Add To Parcel" at bounding box center [492, 127] width 43 height 7
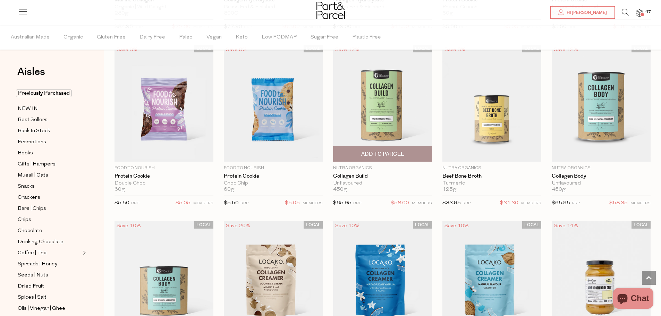
scroll to position [1284, 0]
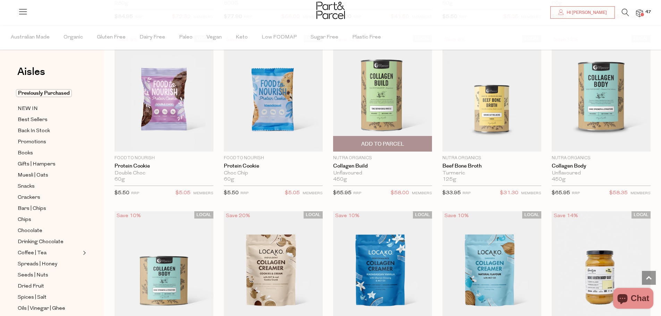
click at [382, 143] on span "Add To Parcel" at bounding box center [382, 144] width 43 height 7
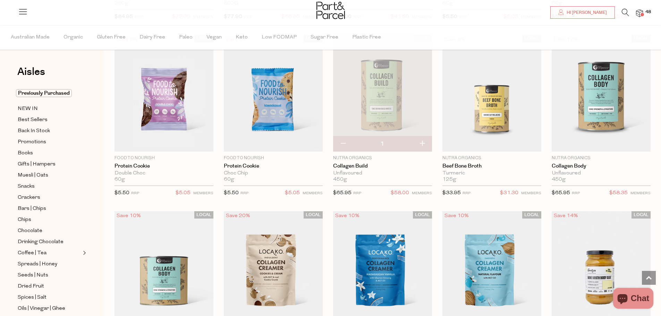
click at [423, 144] on button "button" at bounding box center [422, 143] width 20 height 15
type input "2"
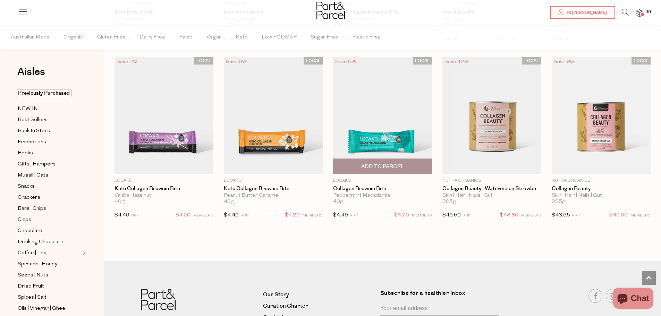
scroll to position [1966, 0]
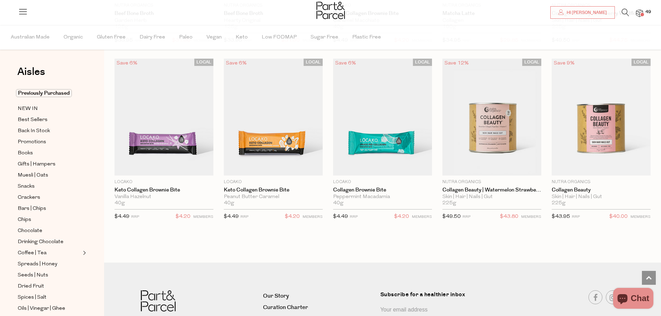
click at [639, 16] on img at bounding box center [639, 13] width 7 height 8
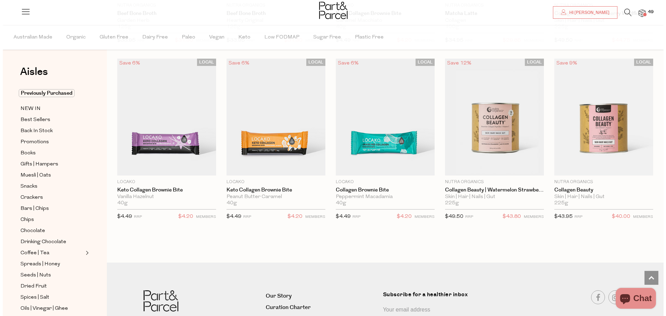
scroll to position [1980, 0]
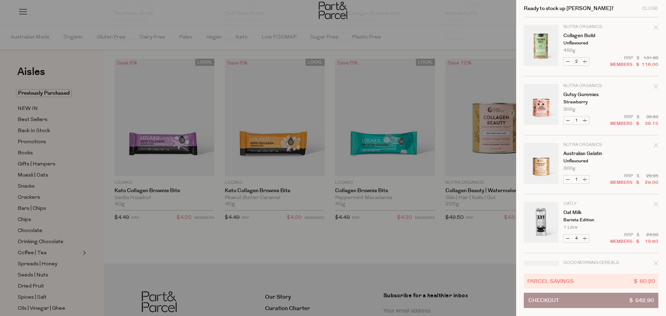
click at [582, 301] on button "Checkout $ 542.90" at bounding box center [591, 300] width 135 height 15
